Goal: Task Accomplishment & Management: Use online tool/utility

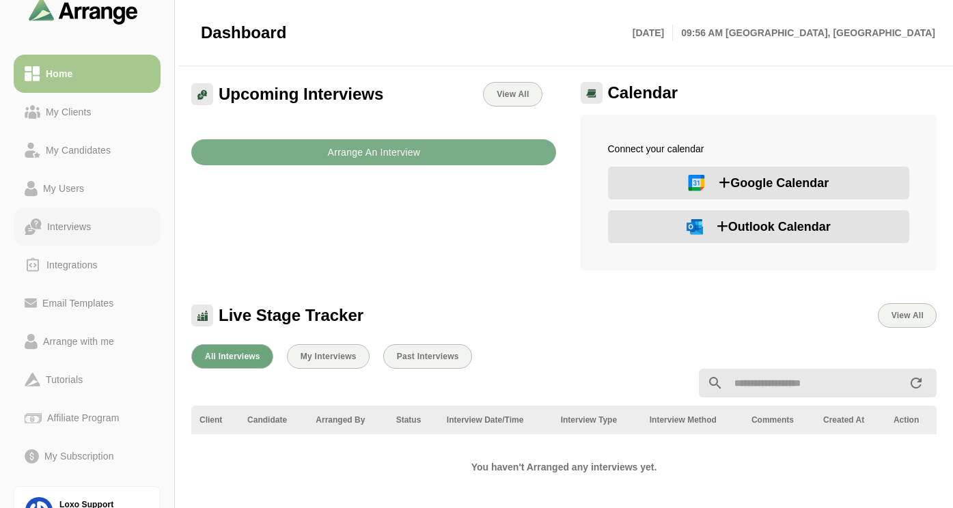
scroll to position [38, 0]
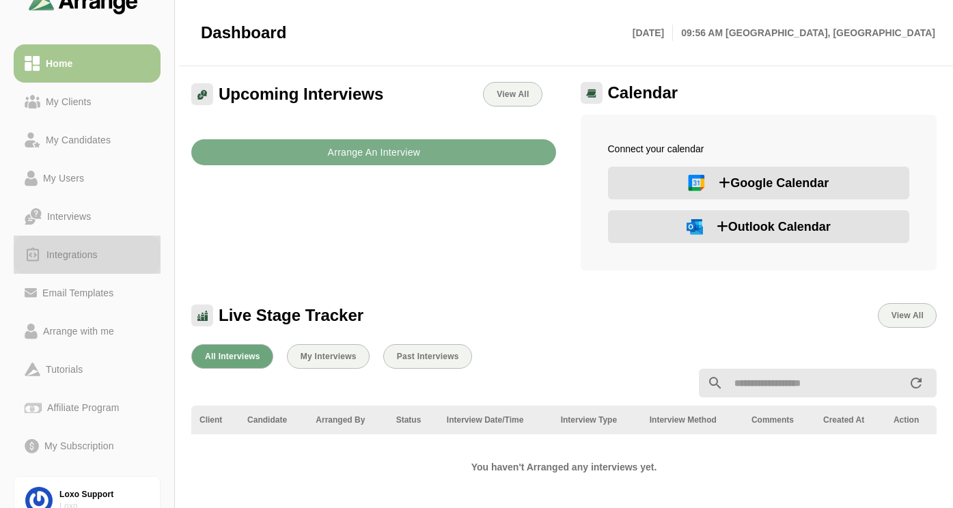
click at [89, 256] on div "Integrations" at bounding box center [72, 255] width 62 height 16
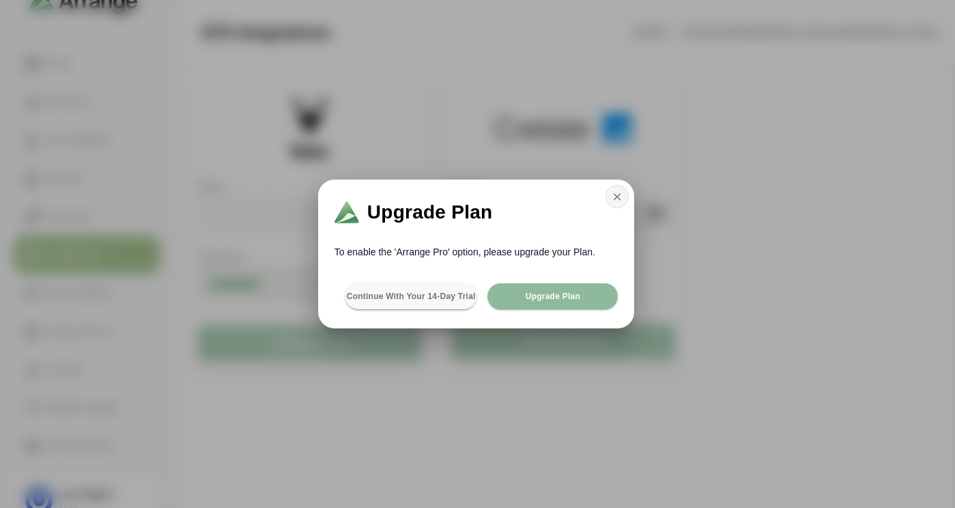
click at [617, 199] on icon "button" at bounding box center [617, 197] width 12 height 12
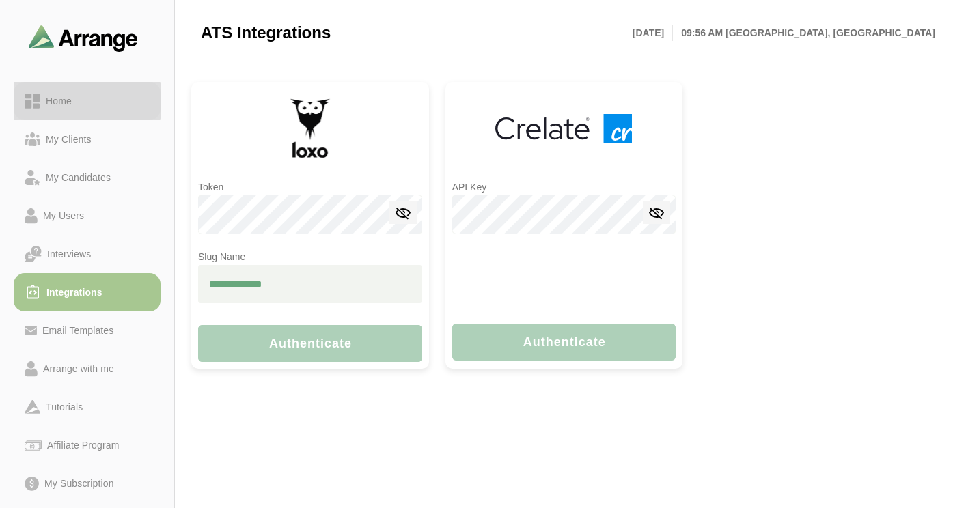
click at [77, 110] on link "Home" at bounding box center [87, 101] width 147 height 38
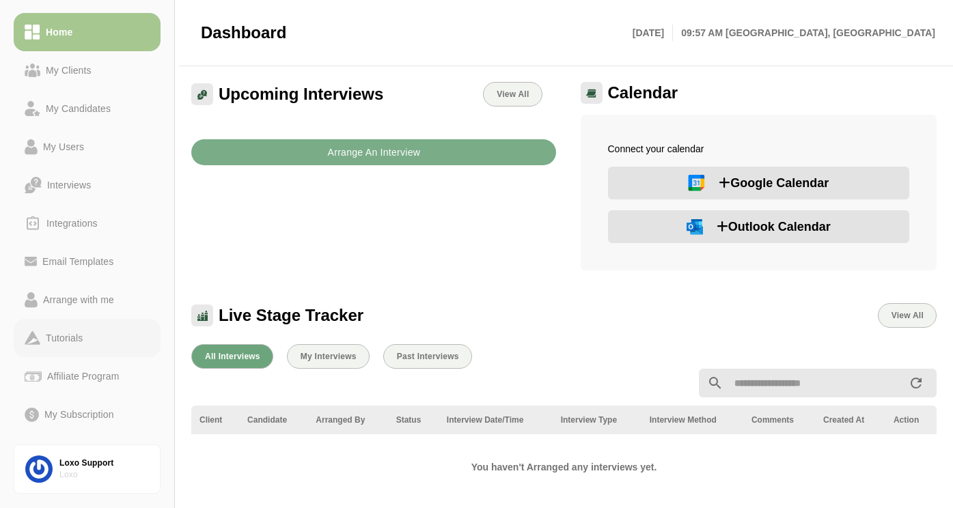
scroll to position [70, 0]
click at [77, 225] on div "Integrations" at bounding box center [72, 222] width 62 height 16
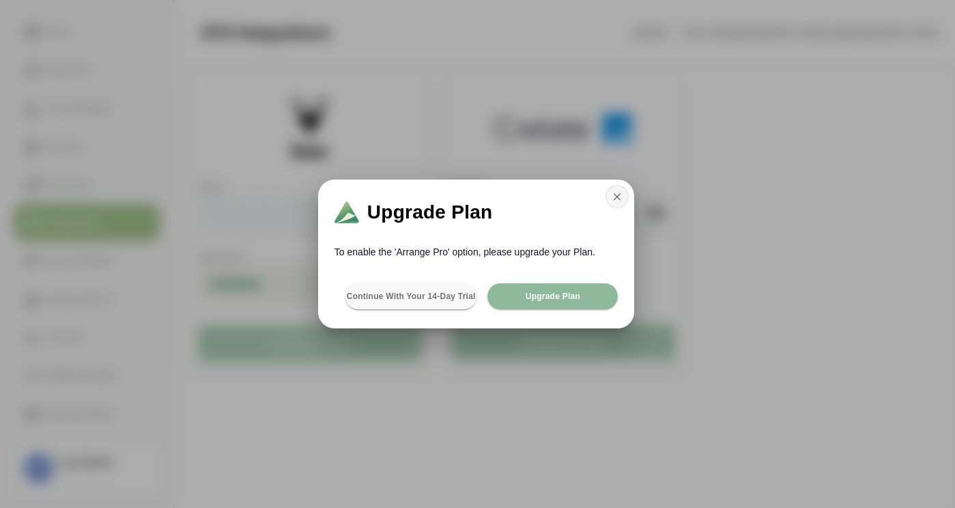
click at [613, 199] on icon "button" at bounding box center [617, 197] width 12 height 12
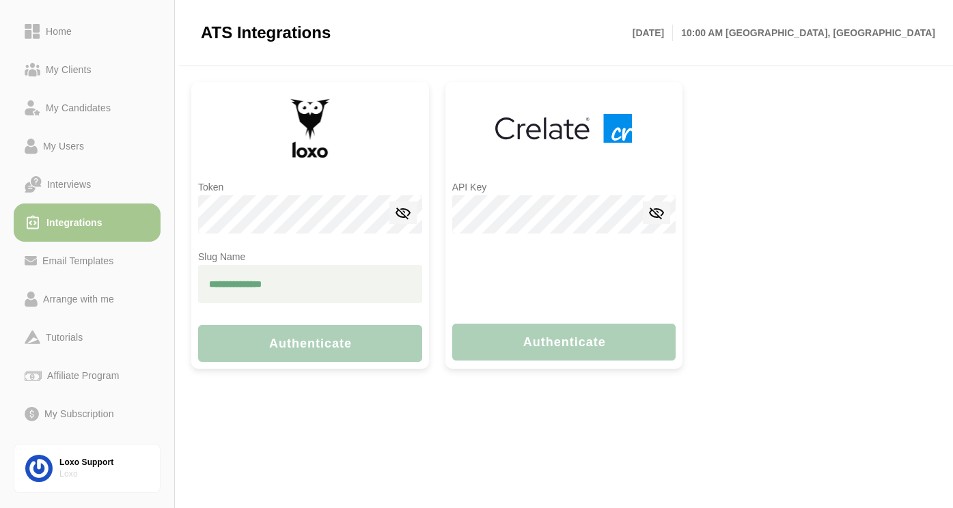
click at [264, 283] on input "text" at bounding box center [310, 284] width 224 height 38
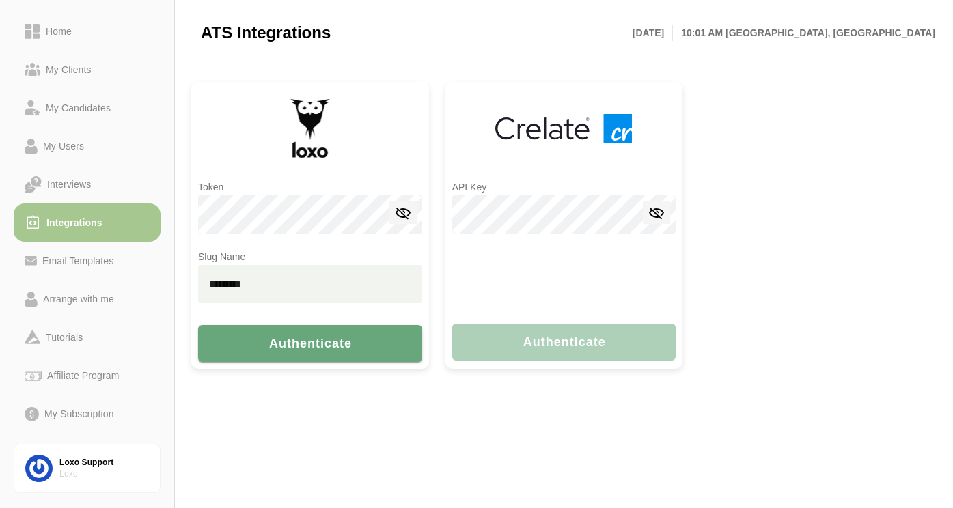
drag, startPoint x: 275, startPoint y: 280, endPoint x: 193, endPoint y: 276, distance: 82.1
click at [195, 277] on div "Token Slug Name ********* Authenticate" at bounding box center [310, 225] width 238 height 287
paste input "**"
type input "**********"
click at [296, 351] on button "Authenticate" at bounding box center [310, 343] width 224 height 37
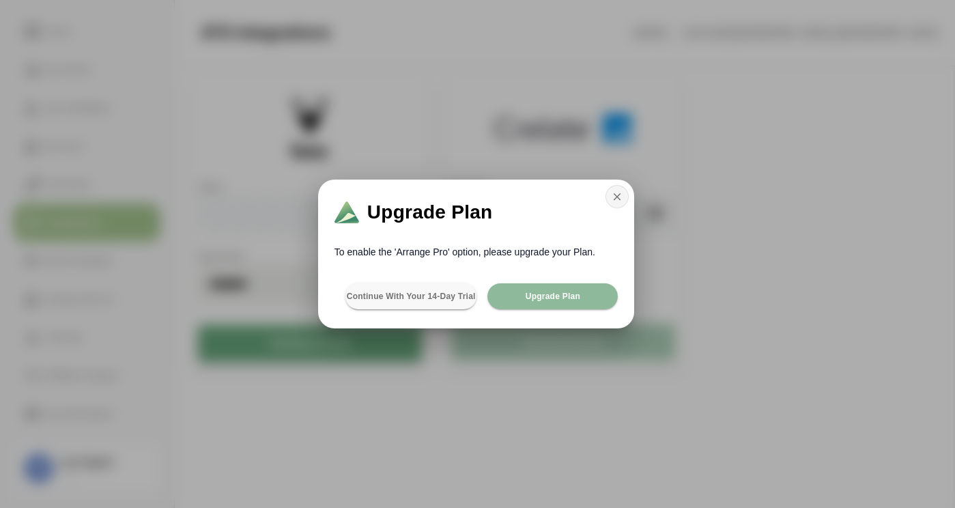
click at [612, 199] on icon "button" at bounding box center [617, 197] width 12 height 12
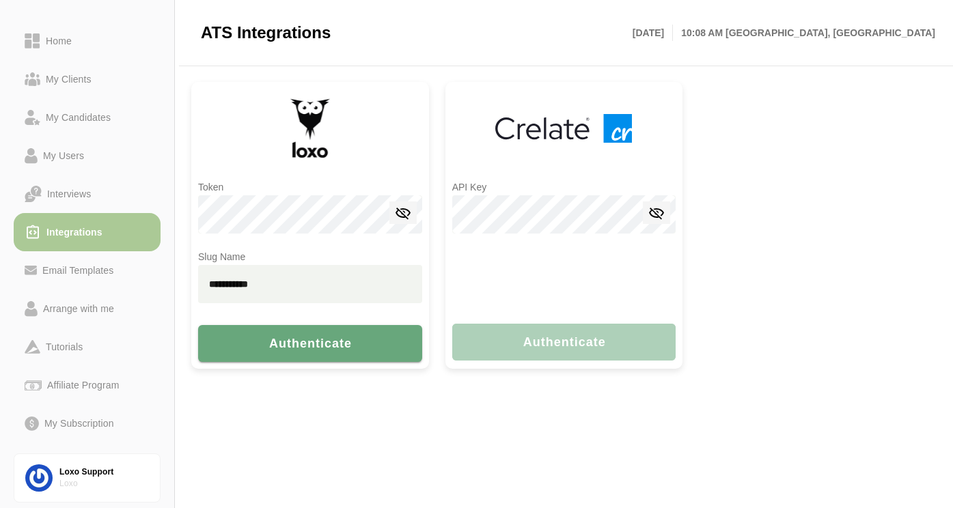
scroll to position [57, 0]
click at [289, 339] on span "Authenticate" at bounding box center [310, 344] width 84 height 14
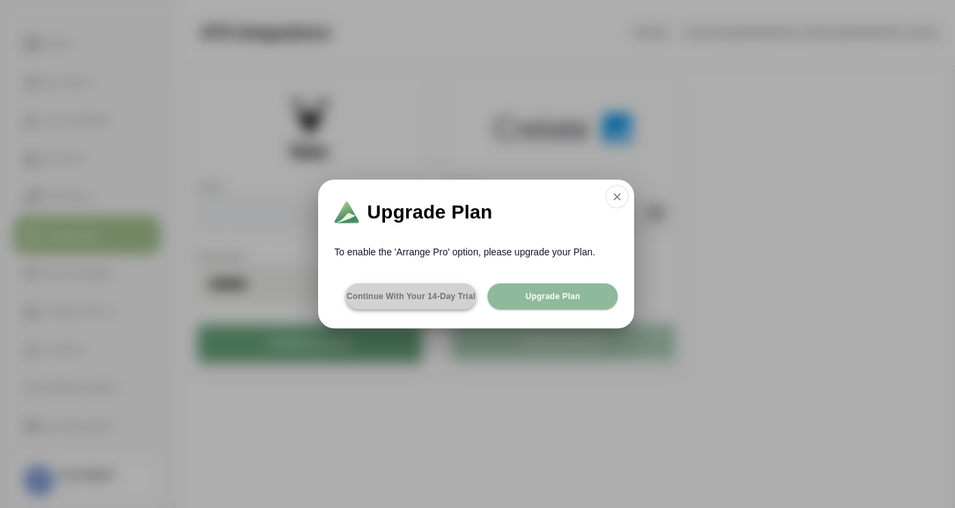
click at [392, 297] on span "Continue with your 14-day Trial" at bounding box center [411, 296] width 130 height 11
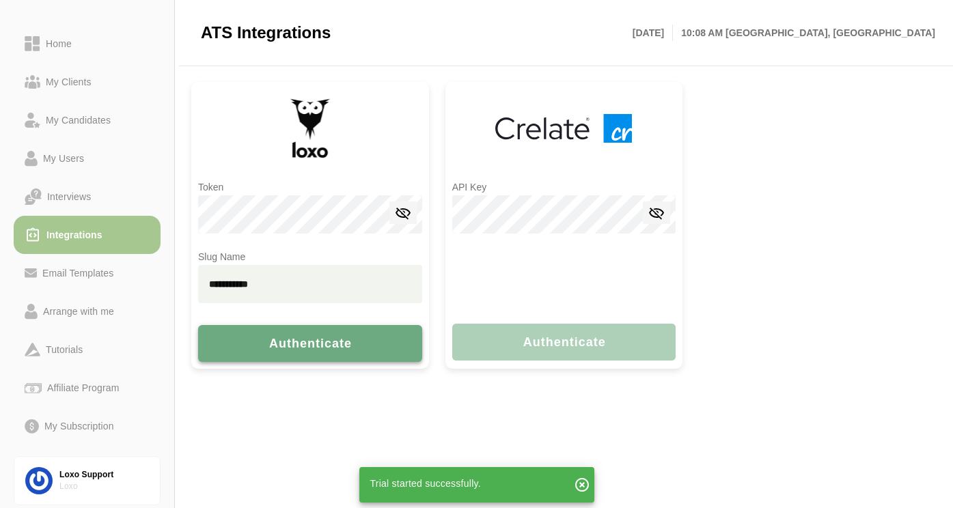
click at [306, 346] on span "Authenticate" at bounding box center [310, 344] width 84 height 14
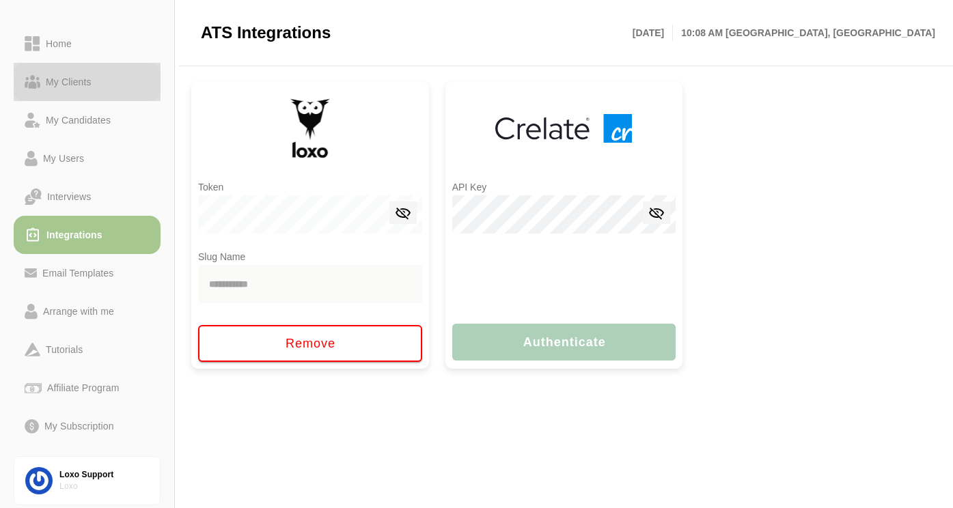
click at [79, 92] on link "My Clients" at bounding box center [87, 82] width 147 height 38
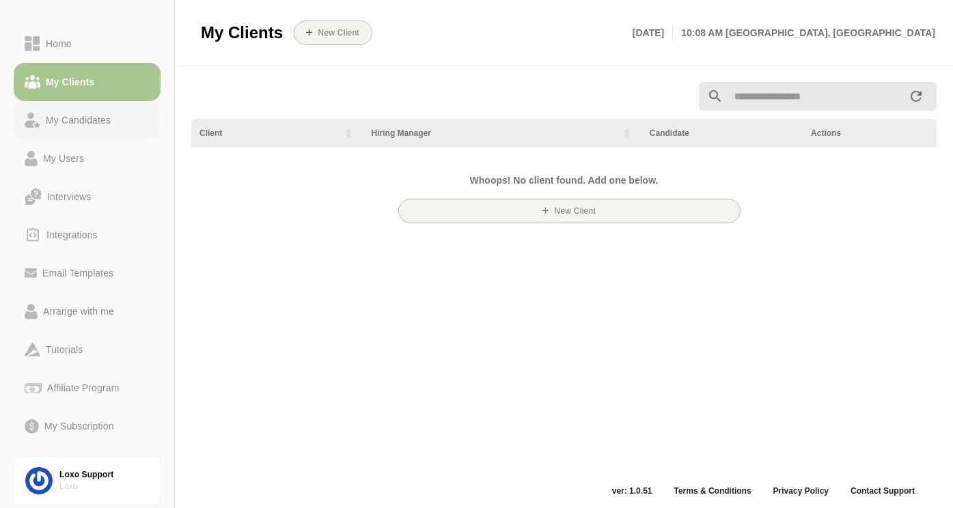
click at [85, 117] on div "My Candidates" at bounding box center [78, 120] width 76 height 16
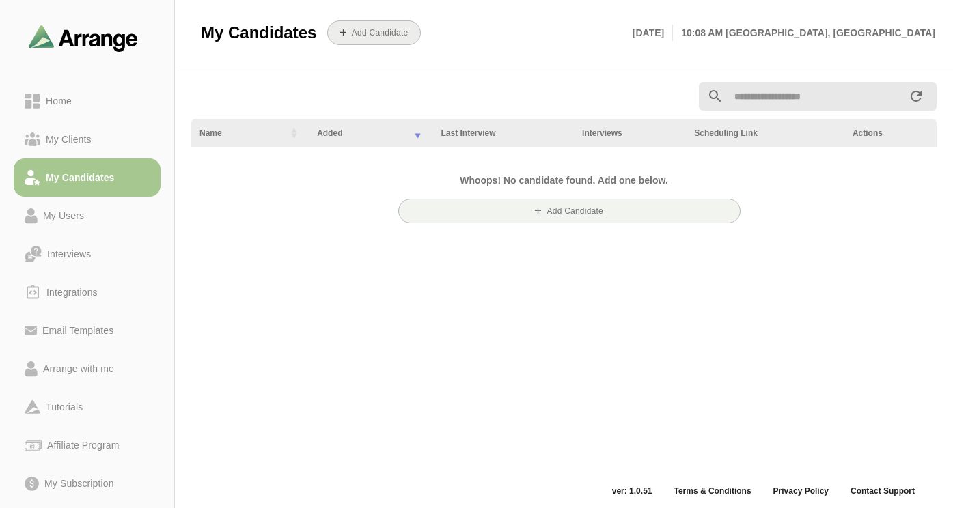
click at [363, 33] on b "Add Candidate" at bounding box center [379, 33] width 57 height 10
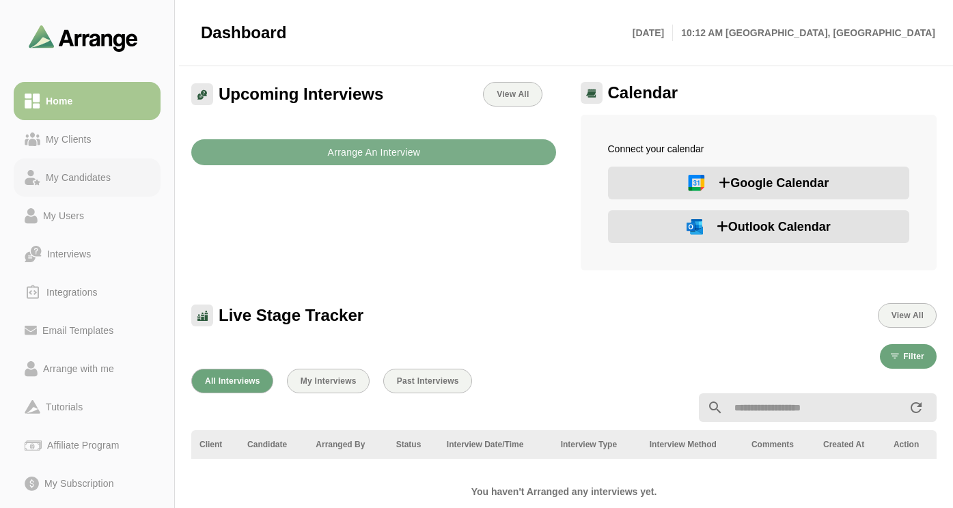
click at [85, 173] on div "My Candidates" at bounding box center [78, 177] width 76 height 16
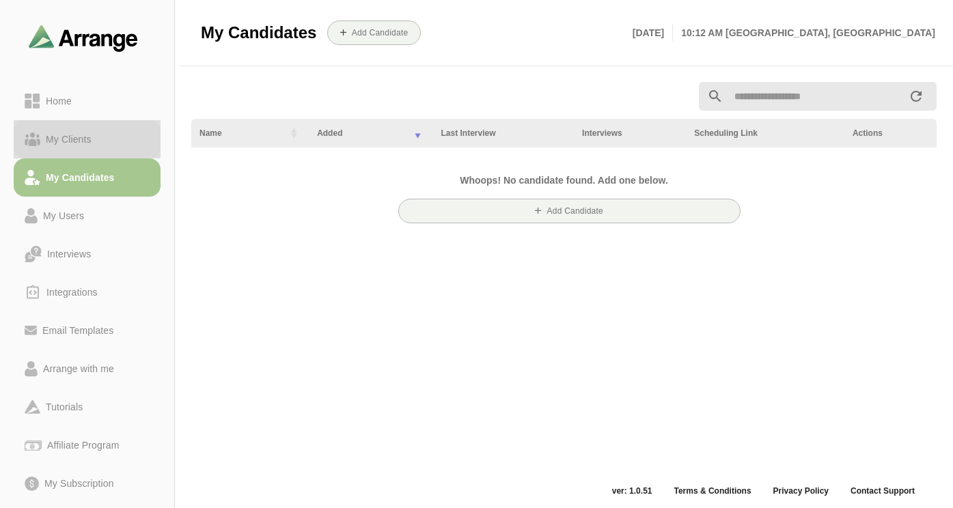
click at [81, 136] on div "My Clients" at bounding box center [68, 139] width 57 height 16
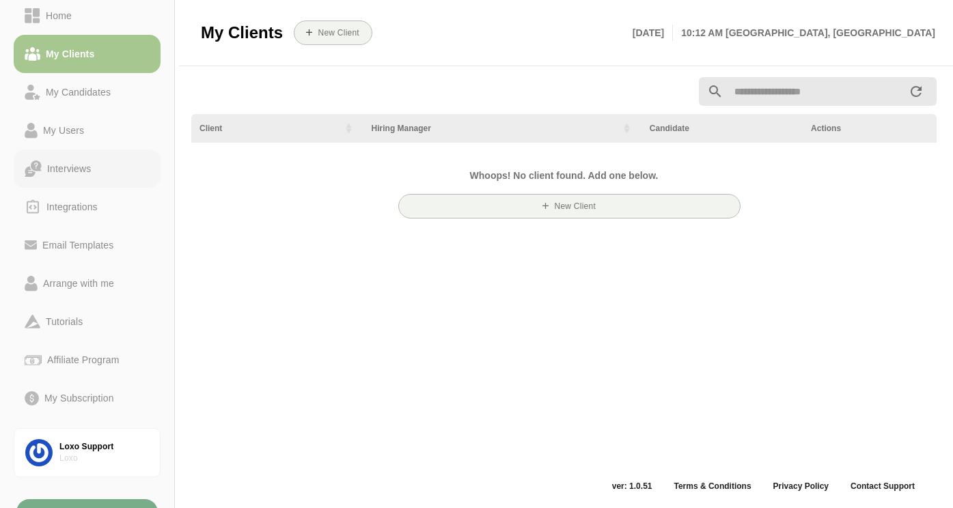
scroll to position [102, 0]
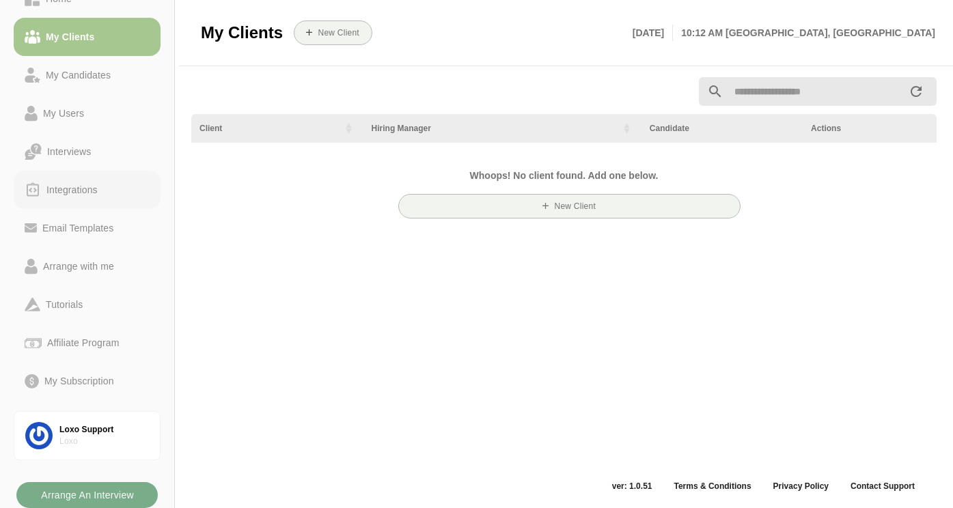
click at [76, 192] on div "Integrations" at bounding box center [72, 190] width 62 height 16
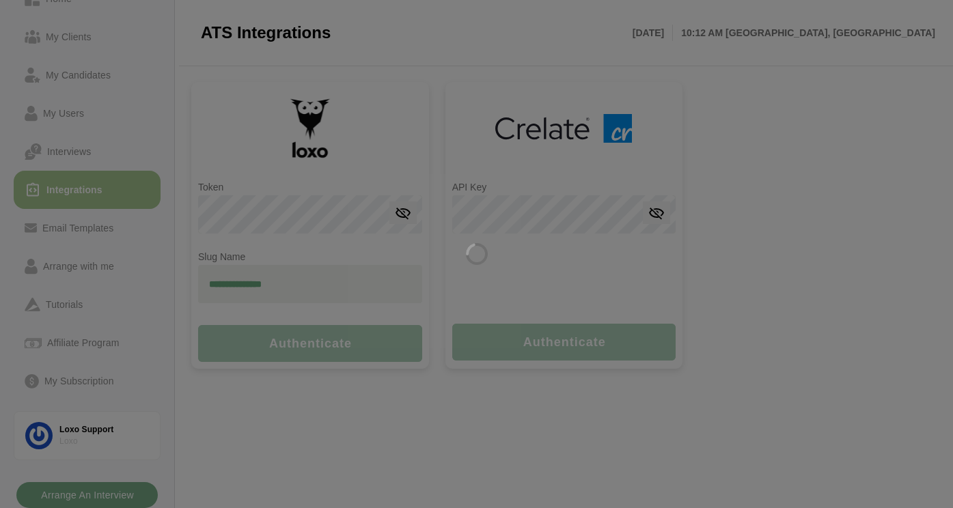
type input "**********"
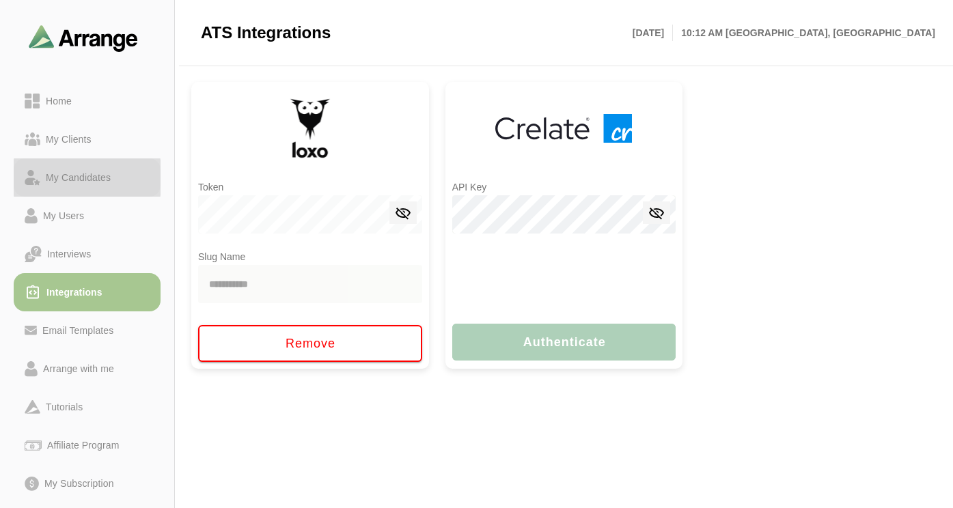
click at [92, 181] on div "My Candidates" at bounding box center [78, 177] width 76 height 16
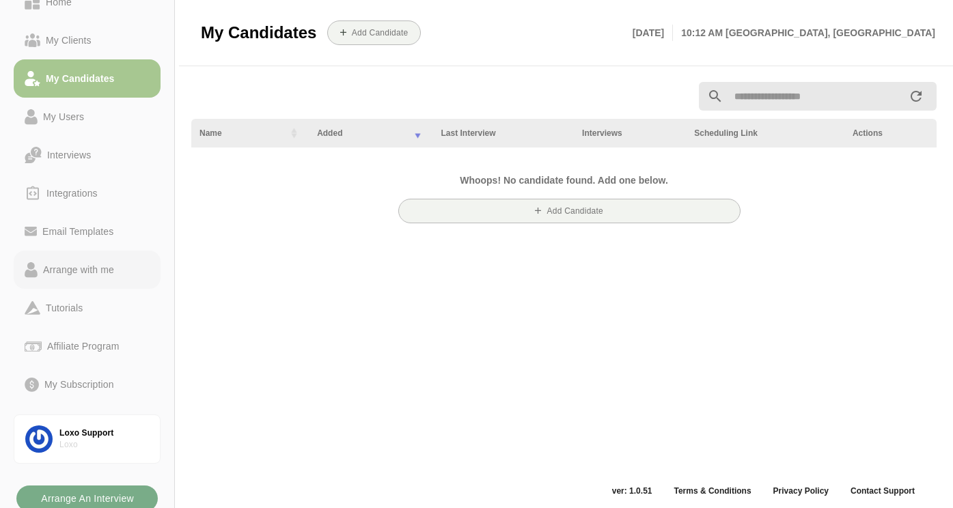
scroll to position [102, 0]
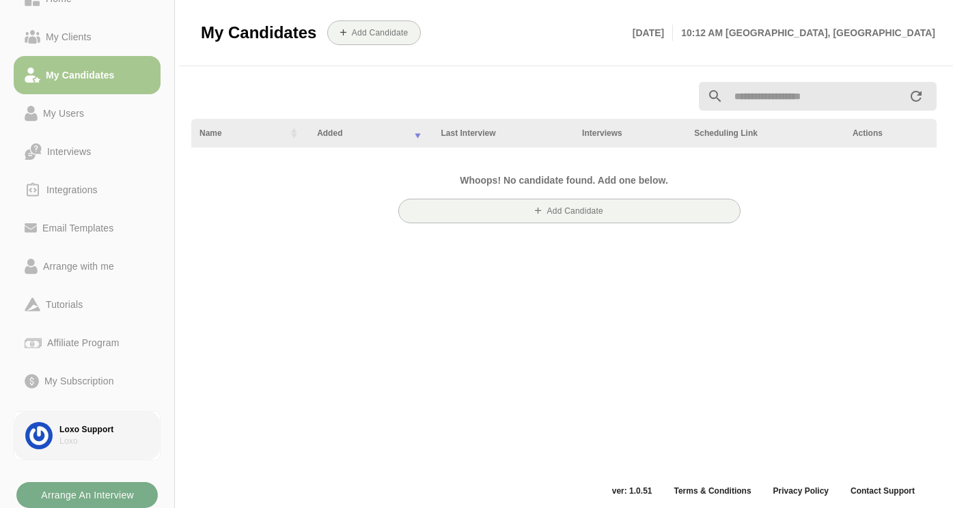
click at [82, 425] on div "Loxo Support" at bounding box center [103, 430] width 89 height 12
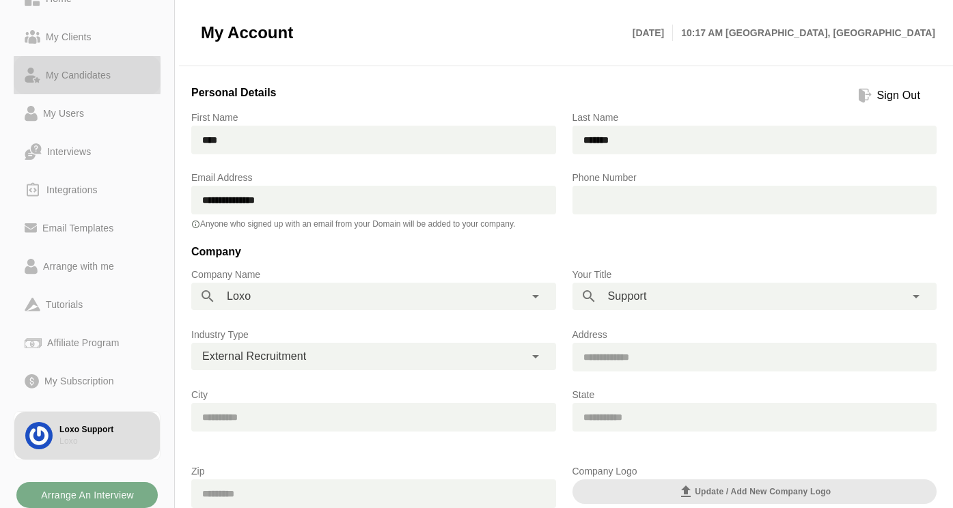
click at [83, 68] on div "My Candidates" at bounding box center [78, 75] width 76 height 16
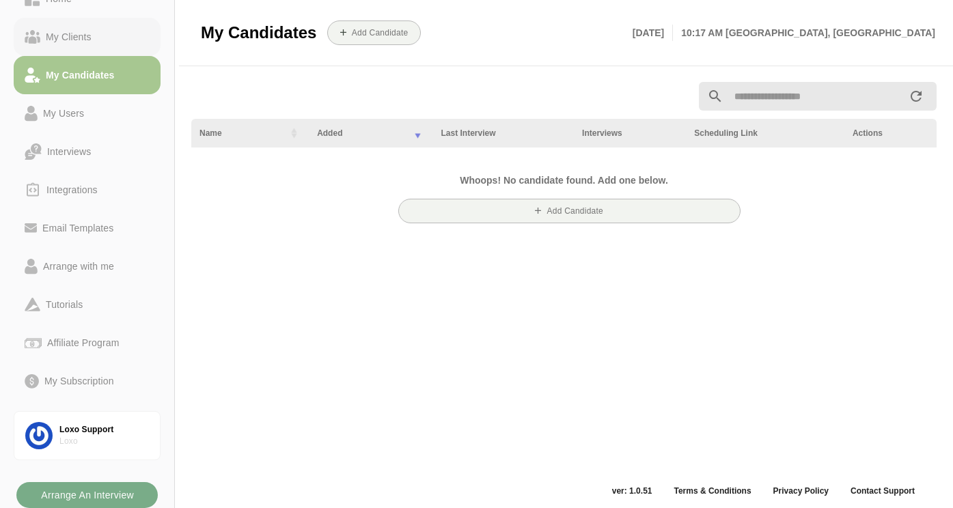
click at [71, 37] on div "My Clients" at bounding box center [68, 37] width 57 height 16
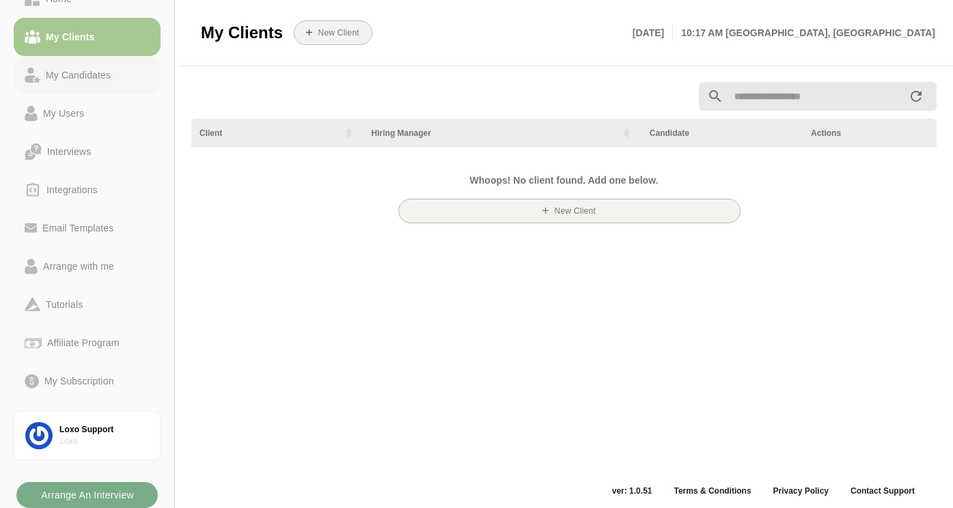
click at [102, 75] on div "My Candidates" at bounding box center [78, 75] width 76 height 16
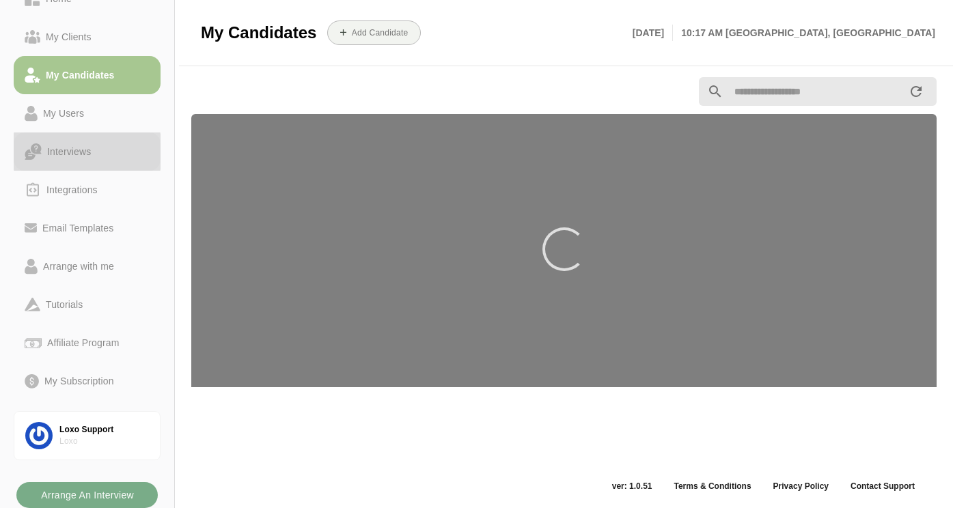
click at [65, 152] on div "Interviews" at bounding box center [69, 151] width 55 height 16
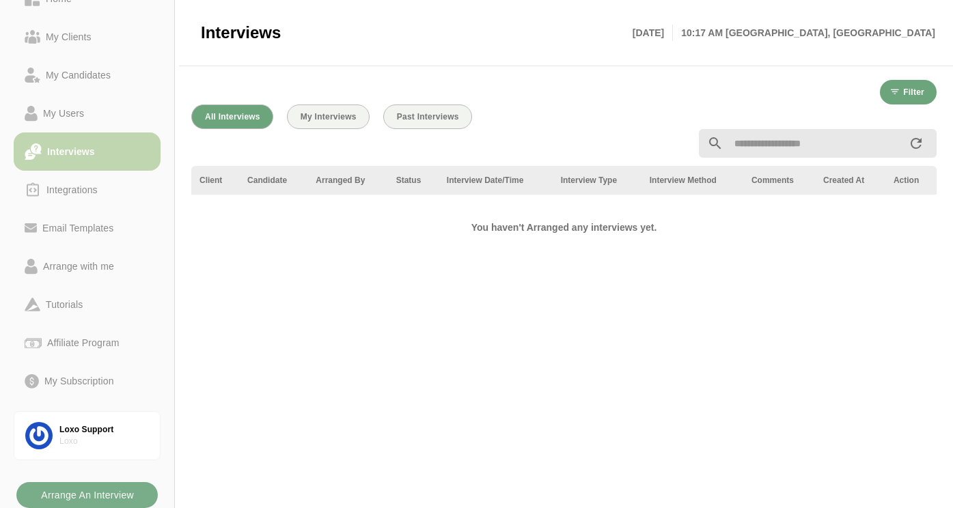
click at [81, 162] on link "Interviews" at bounding box center [87, 151] width 147 height 38
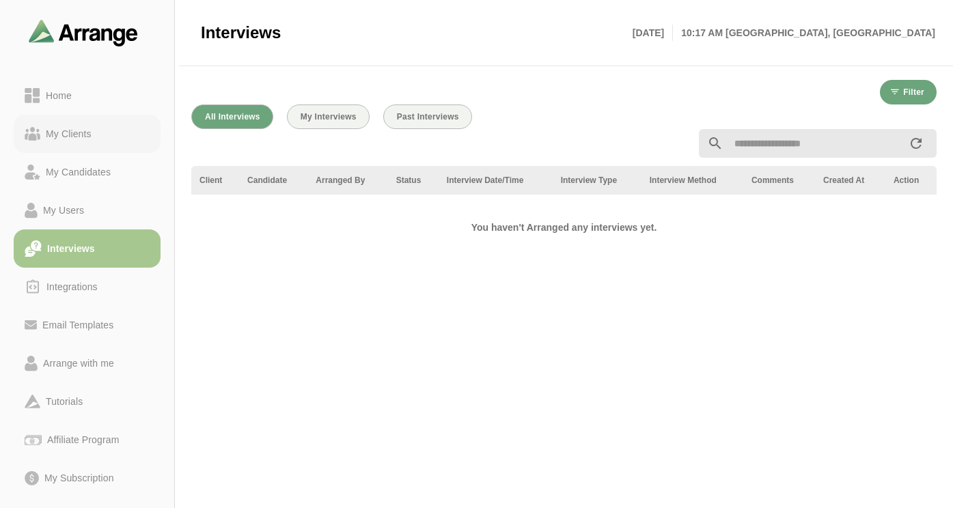
scroll to position [0, 0]
